Goal: Navigation & Orientation: Find specific page/section

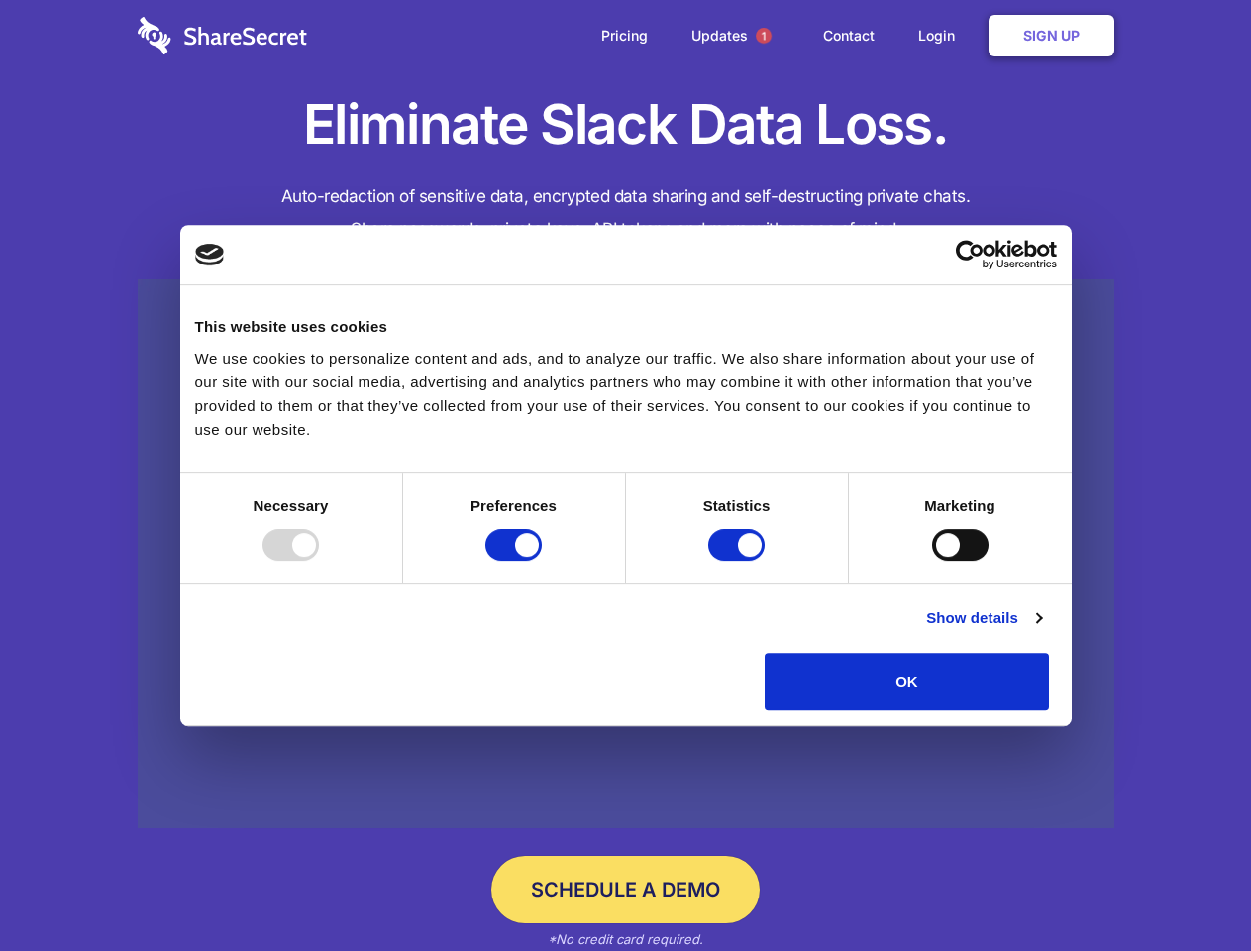
click at [319, 561] on div at bounding box center [291, 545] width 56 height 32
click at [542, 561] on input "Preferences" at bounding box center [514, 545] width 56 height 32
checkbox input "false"
click at [739, 561] on input "Statistics" at bounding box center [736, 545] width 56 height 32
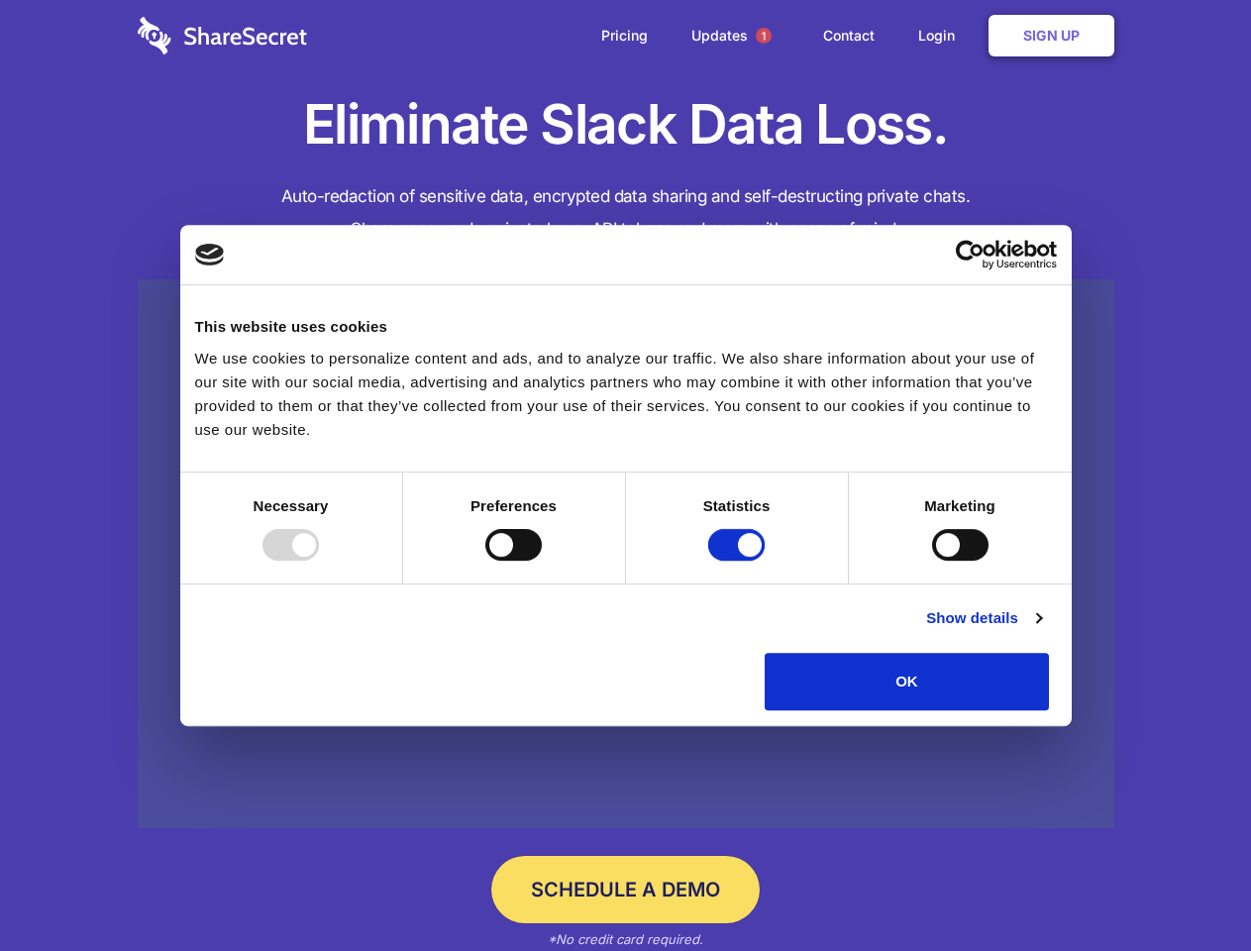
checkbox input "false"
click at [932, 561] on input "Marketing" at bounding box center [960, 545] width 56 height 32
checkbox input "true"
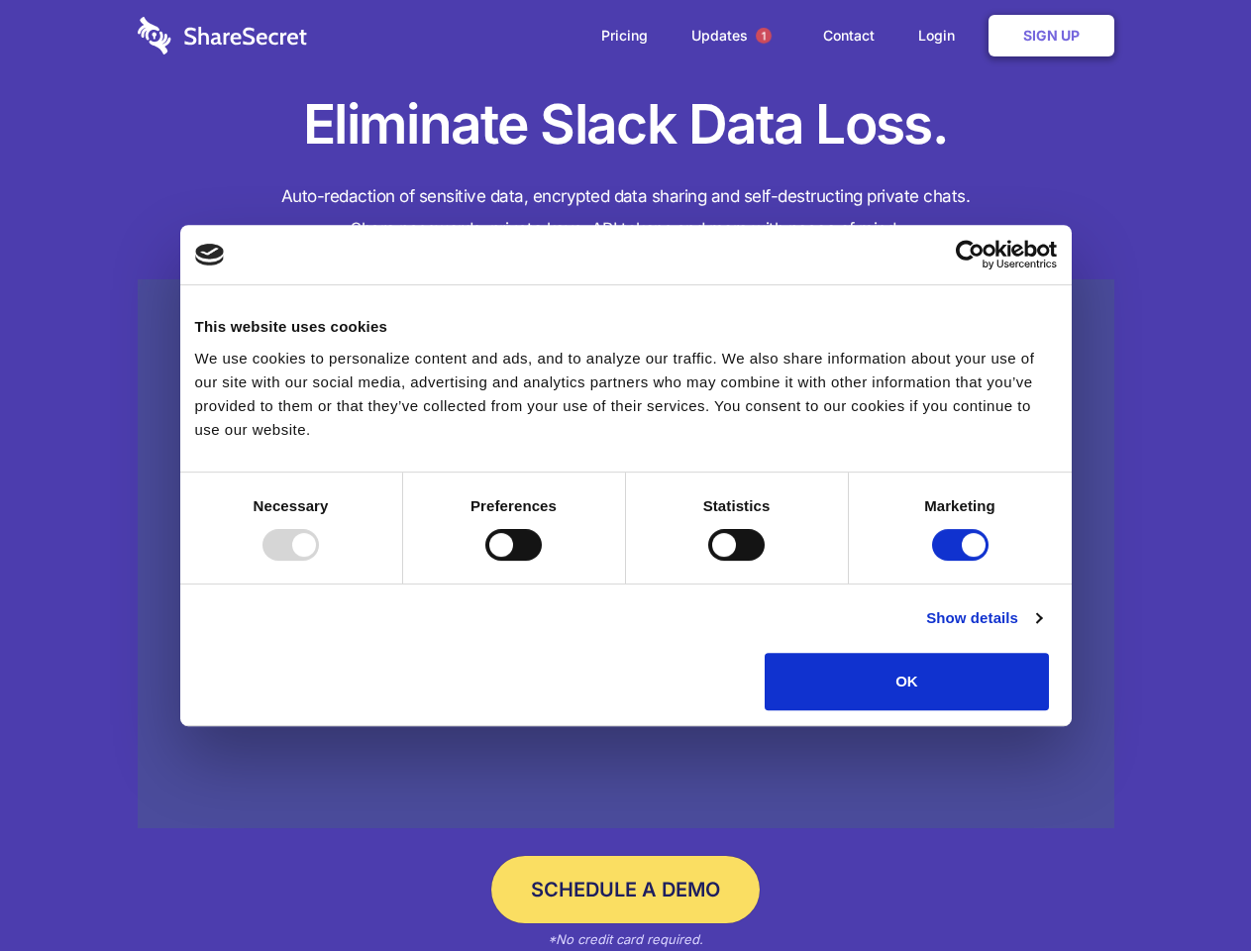
click at [1041, 630] on link "Show details" at bounding box center [983, 618] width 115 height 24
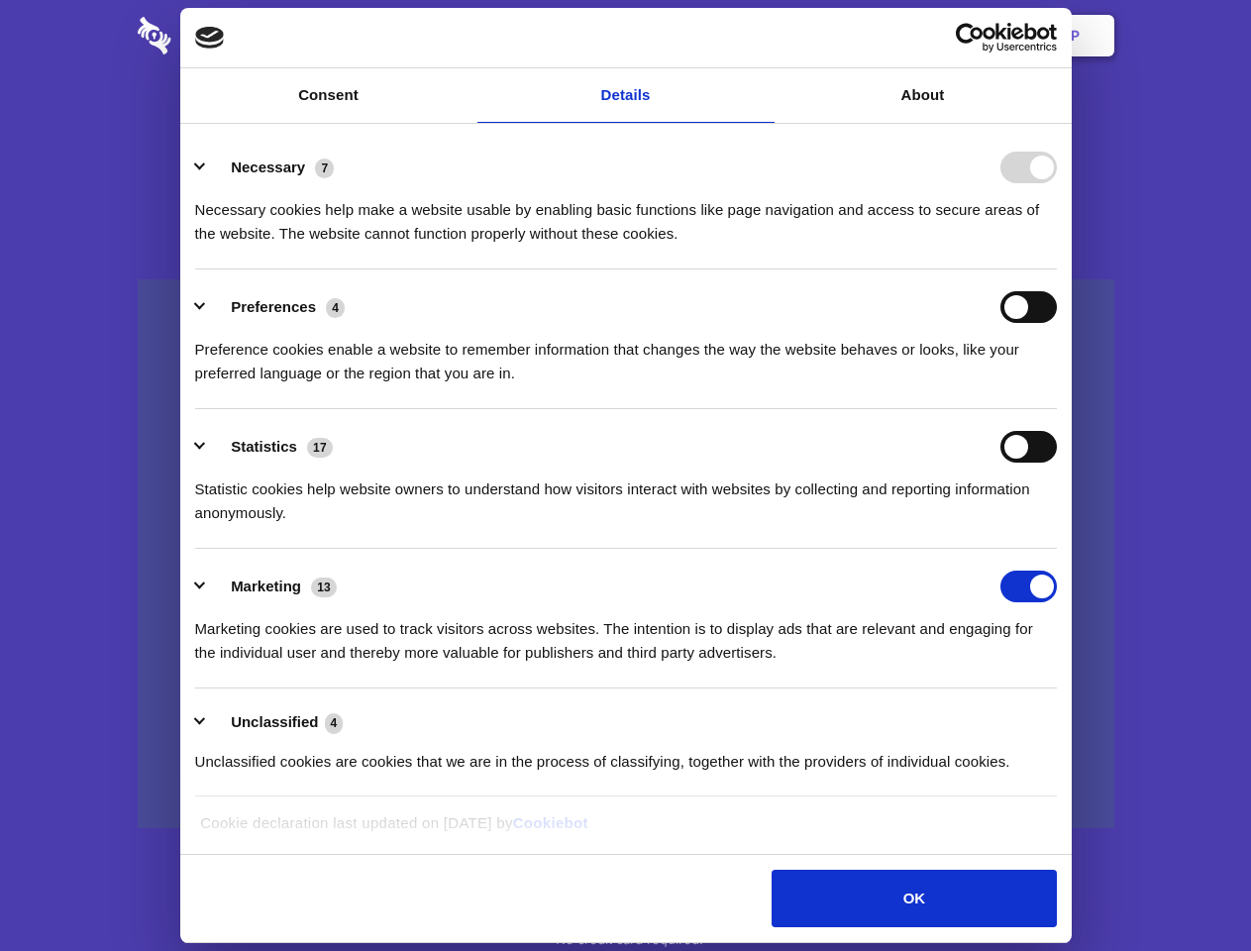
click at [1057, 270] on li "Necessary 7 Necessary cookies help make a website usable by enabling basic func…" at bounding box center [626, 200] width 862 height 140
click at [763, 36] on span "1" at bounding box center [764, 36] width 16 height 16
